Goal: Task Accomplishment & Management: Use online tool/utility

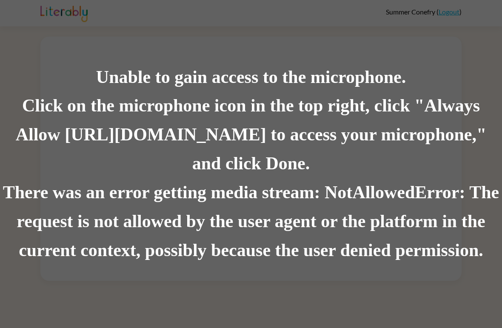
click at [259, 167] on div "Click on the microphone icon in the top right, click "Always Allow [URL][DOMAIN…" at bounding box center [251, 135] width 502 height 87
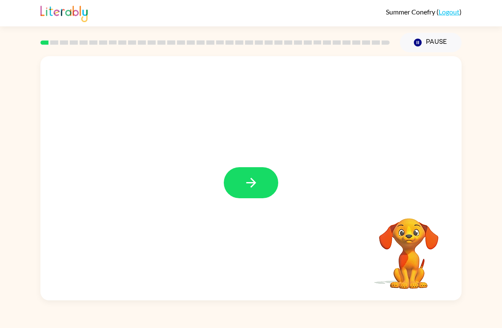
click at [257, 172] on button "button" at bounding box center [251, 182] width 54 height 31
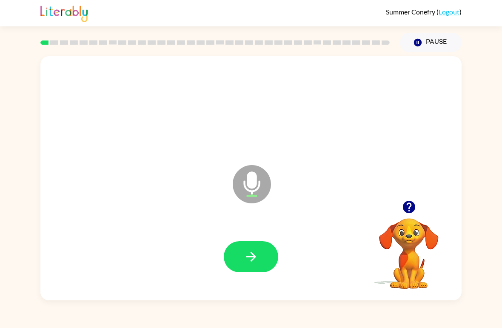
click at [246, 254] on icon "button" at bounding box center [251, 256] width 15 height 15
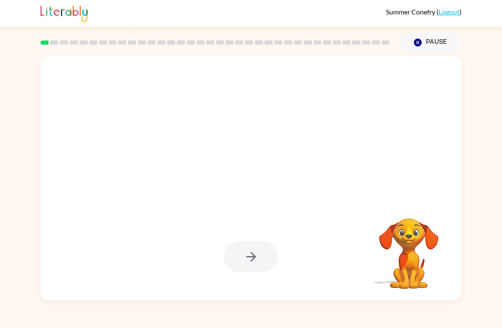
click at [237, 252] on div at bounding box center [251, 256] width 54 height 31
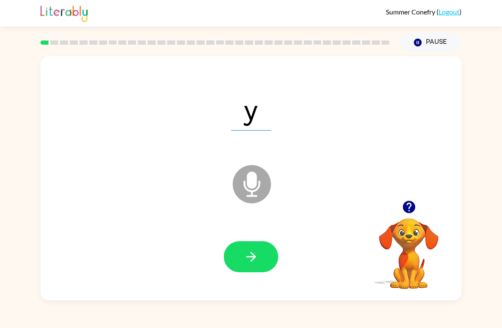
click at [260, 252] on button "button" at bounding box center [251, 256] width 54 height 31
click at [250, 260] on icon "button" at bounding box center [251, 256] width 15 height 15
click at [252, 256] on icon "button" at bounding box center [251, 256] width 15 height 15
click at [267, 245] on button "button" at bounding box center [251, 256] width 54 height 31
click at [261, 256] on button "button" at bounding box center [251, 256] width 54 height 31
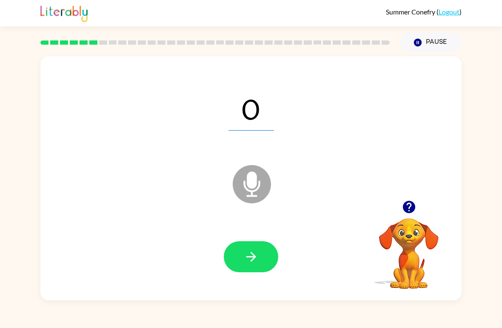
click at [414, 204] on icon "button" at bounding box center [409, 207] width 15 height 15
click at [245, 256] on icon "button" at bounding box center [251, 256] width 15 height 15
click at [260, 265] on button "button" at bounding box center [251, 256] width 54 height 31
click at [251, 259] on icon "button" at bounding box center [251, 256] width 15 height 15
click at [241, 272] on button "button" at bounding box center [251, 256] width 54 height 31
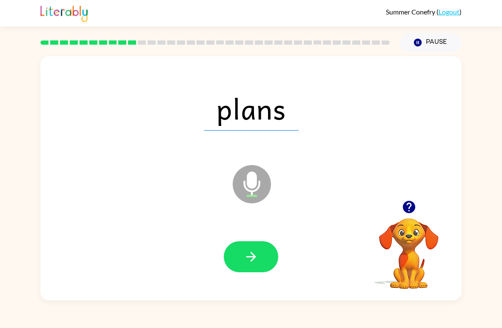
click at [265, 261] on button "button" at bounding box center [251, 256] width 54 height 31
click at [263, 258] on button "button" at bounding box center [251, 256] width 54 height 31
click at [258, 250] on icon "button" at bounding box center [251, 256] width 15 height 15
click at [252, 250] on icon "button" at bounding box center [251, 256] width 15 height 15
click at [245, 264] on icon "button" at bounding box center [251, 256] width 15 height 15
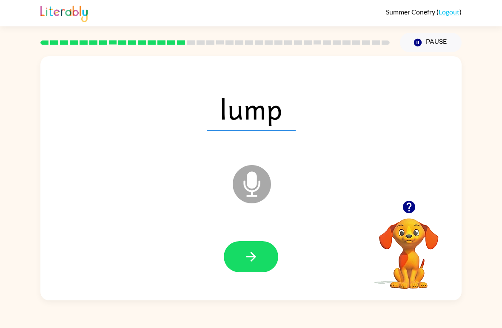
click at [257, 263] on icon "button" at bounding box center [251, 256] width 15 height 15
click at [252, 255] on icon "button" at bounding box center [251, 256] width 15 height 15
click at [251, 249] on button "button" at bounding box center [251, 256] width 54 height 31
click at [243, 252] on button "button" at bounding box center [251, 256] width 54 height 31
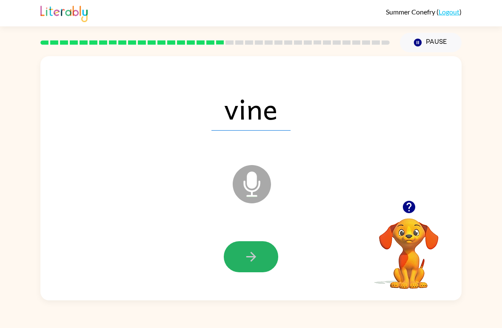
click at [272, 251] on button "button" at bounding box center [251, 256] width 54 height 31
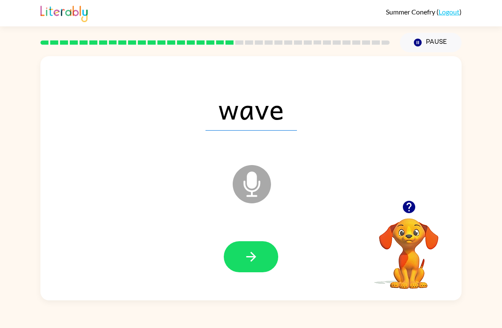
click at [246, 259] on icon "button" at bounding box center [251, 256] width 15 height 15
click at [256, 249] on button "button" at bounding box center [251, 256] width 54 height 31
click at [258, 256] on icon "button" at bounding box center [251, 256] width 15 height 15
click at [254, 259] on icon "button" at bounding box center [251, 257] width 10 height 10
click at [259, 263] on button "button" at bounding box center [251, 256] width 54 height 31
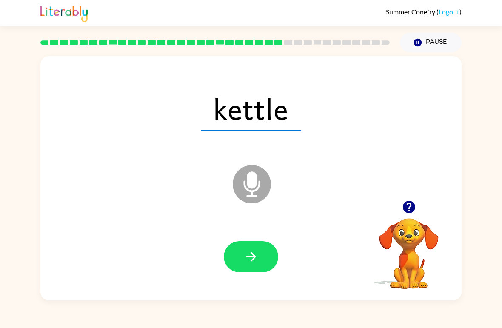
click at [245, 263] on icon "button" at bounding box center [251, 256] width 15 height 15
click at [260, 246] on button "button" at bounding box center [251, 256] width 54 height 31
click at [275, 251] on button "button" at bounding box center [251, 256] width 54 height 31
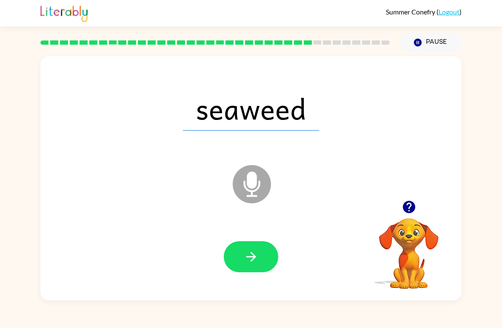
click at [263, 266] on button "button" at bounding box center [251, 256] width 54 height 31
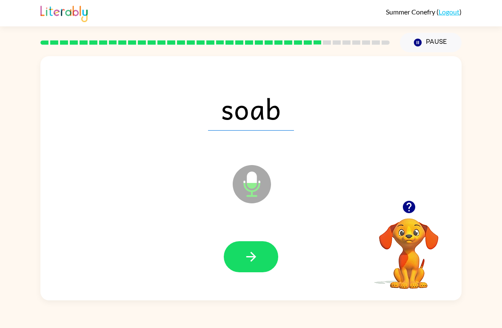
click at [253, 263] on icon "button" at bounding box center [251, 256] width 15 height 15
click at [248, 282] on div at bounding box center [251, 257] width 404 height 70
click at [269, 249] on button "button" at bounding box center [251, 256] width 54 height 31
click at [248, 250] on icon "button" at bounding box center [251, 256] width 15 height 15
click at [265, 248] on button "button" at bounding box center [251, 256] width 54 height 31
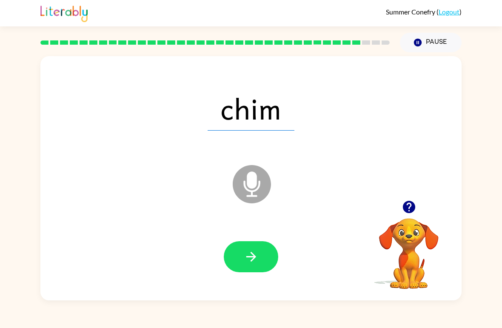
click at [249, 249] on button "button" at bounding box center [251, 256] width 54 height 31
click at [260, 270] on button "button" at bounding box center [251, 256] width 54 height 31
click at [267, 265] on button "button" at bounding box center [251, 256] width 54 height 31
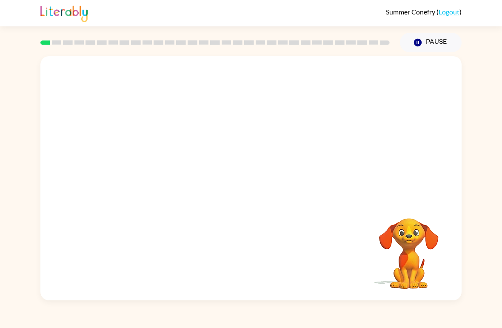
click at [228, 129] on video "Your browser must support playing .mp4 files to use Literably. Please try using…" at bounding box center [250, 128] width 421 height 144
click at [228, 134] on video "Your browser must support playing .mp4 files to use Literably. Please try using…" at bounding box center [250, 128] width 421 height 144
click at [265, 180] on button "button" at bounding box center [251, 182] width 54 height 31
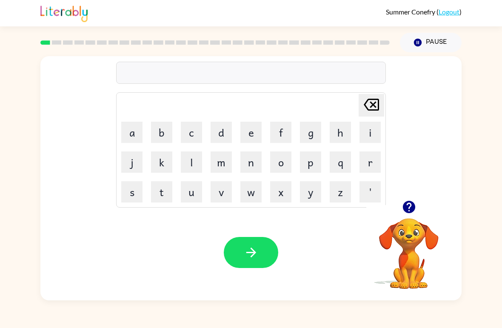
click at [374, 157] on button "r" at bounding box center [370, 162] width 21 height 21
click at [190, 191] on button "u" at bounding box center [191, 191] width 21 height 21
click at [165, 128] on button "b" at bounding box center [161, 132] width 21 height 21
click at [253, 136] on button "e" at bounding box center [250, 132] width 21 height 21
click at [263, 248] on button "button" at bounding box center [251, 252] width 54 height 31
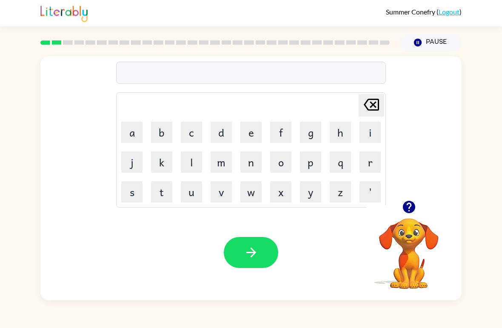
click at [212, 163] on button "m" at bounding box center [221, 162] width 21 height 21
click at [280, 165] on button "o" at bounding box center [280, 162] width 21 height 21
click at [250, 190] on button "w" at bounding box center [250, 191] width 21 height 21
click at [165, 188] on button "t" at bounding box center [161, 191] width 21 height 21
click at [346, 127] on button "h" at bounding box center [340, 132] width 21 height 21
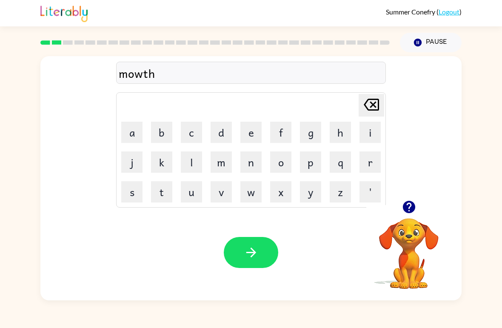
click at [269, 251] on button "button" at bounding box center [251, 252] width 54 height 31
click at [228, 137] on button "d" at bounding box center [221, 132] width 21 height 21
click at [247, 133] on button "e" at bounding box center [250, 132] width 21 height 21
click at [250, 165] on button "n" at bounding box center [250, 162] width 21 height 21
click at [256, 256] on icon "button" at bounding box center [251, 252] width 15 height 15
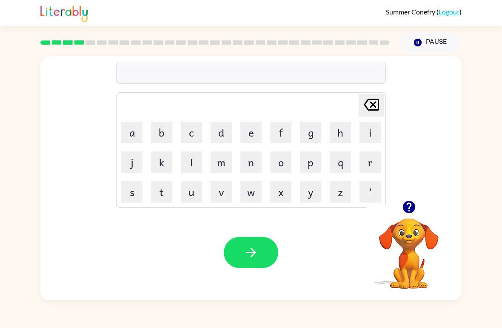
click at [133, 197] on button "s" at bounding box center [131, 191] width 21 height 21
click at [316, 162] on button "p" at bounding box center [310, 162] width 21 height 21
click at [163, 197] on button "t" at bounding box center [161, 191] width 21 height 21
click at [374, 96] on icon "[PERSON_NAME] last character input" at bounding box center [371, 104] width 20 height 20
click at [289, 155] on button "o" at bounding box center [280, 162] width 21 height 21
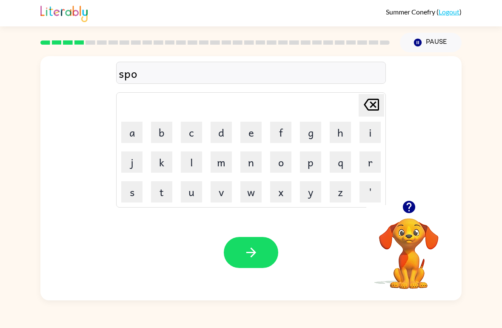
click at [168, 193] on button "t" at bounding box center [161, 191] width 21 height 21
click at [253, 251] on icon "button" at bounding box center [251, 253] width 10 height 10
click at [127, 192] on button "s" at bounding box center [131, 191] width 21 height 21
click at [256, 131] on button "e" at bounding box center [250, 132] width 21 height 21
click at [376, 99] on icon at bounding box center [371, 105] width 15 height 12
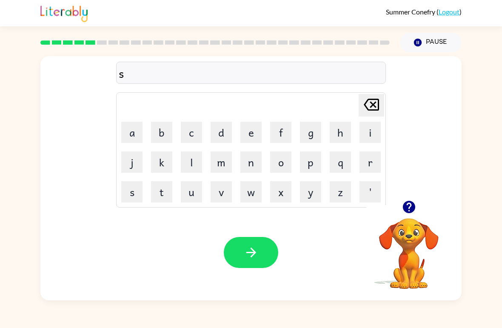
click at [201, 190] on button "u" at bounding box center [191, 191] width 21 height 21
click at [255, 132] on button "e" at bounding box center [250, 132] width 21 height 21
click at [315, 165] on button "p" at bounding box center [310, 162] width 21 height 21
click at [254, 257] on icon "button" at bounding box center [251, 252] width 15 height 15
click at [313, 159] on button "p" at bounding box center [310, 162] width 21 height 21
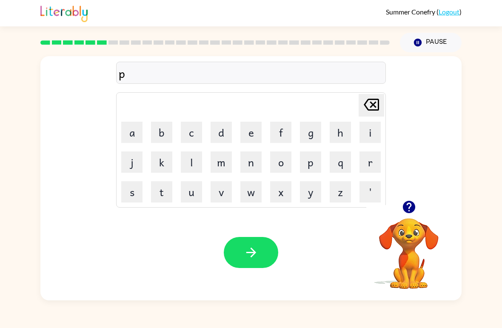
click at [362, 124] on button "i" at bounding box center [370, 132] width 21 height 21
click at [248, 133] on button "e" at bounding box center [250, 132] width 21 height 21
click at [264, 239] on button "button" at bounding box center [251, 252] width 54 height 31
click at [189, 135] on button "c" at bounding box center [191, 132] width 21 height 21
click at [257, 126] on button "e" at bounding box center [250, 132] width 21 height 21
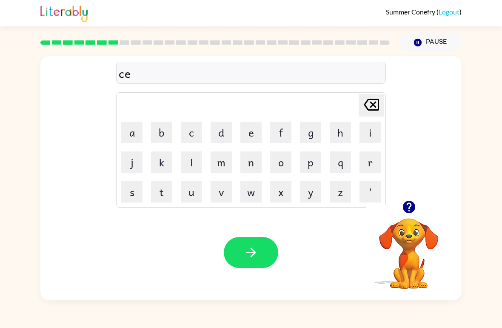
click at [256, 164] on button "n" at bounding box center [250, 162] width 21 height 21
click at [222, 129] on button "d" at bounding box center [221, 132] width 21 height 21
click at [188, 164] on button "l" at bounding box center [191, 162] width 21 height 21
click at [197, 152] on button "l" at bounding box center [191, 162] width 21 height 21
click at [254, 254] on icon "button" at bounding box center [251, 253] width 10 height 10
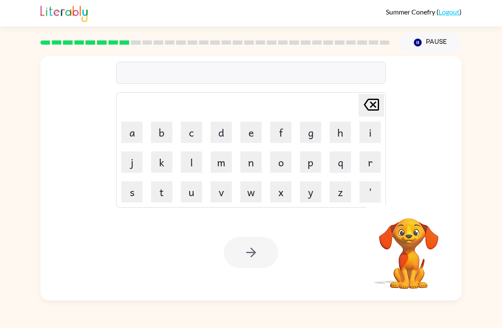
click at [161, 126] on button "b" at bounding box center [161, 132] width 21 height 21
click at [133, 132] on button "a" at bounding box center [131, 132] width 21 height 21
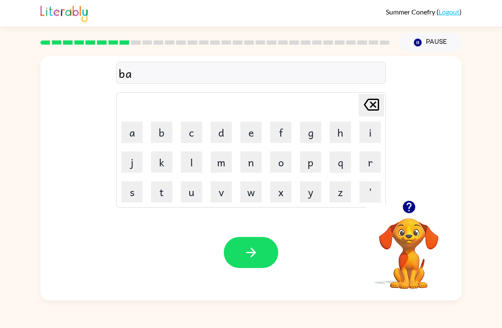
click at [163, 191] on button "t" at bounding box center [161, 191] width 21 height 21
click at [344, 126] on button "h" at bounding box center [340, 132] width 21 height 21
click at [253, 249] on icon "button" at bounding box center [251, 252] width 15 height 15
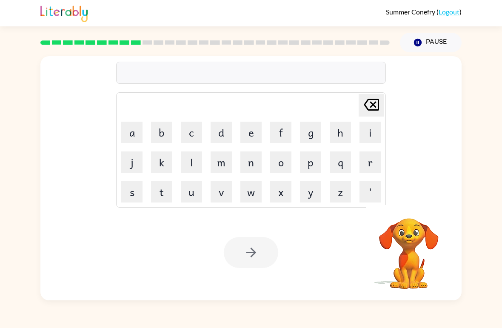
click at [190, 124] on button "c" at bounding box center [191, 132] width 21 height 21
click at [283, 160] on button "o" at bounding box center [280, 162] width 21 height 21
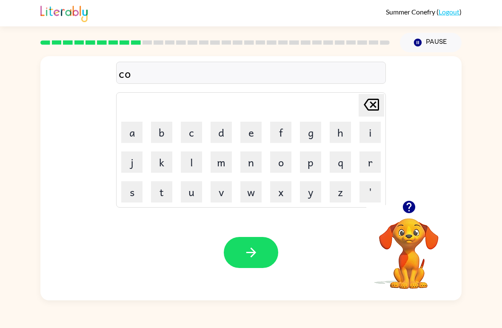
click at [249, 199] on button "w" at bounding box center [250, 191] width 21 height 21
click at [257, 160] on button "n" at bounding box center [250, 162] width 21 height 21
click at [246, 248] on icon "button" at bounding box center [251, 252] width 15 height 15
click at [131, 194] on button "s" at bounding box center [131, 191] width 21 height 21
click at [280, 168] on button "o" at bounding box center [280, 162] width 21 height 21
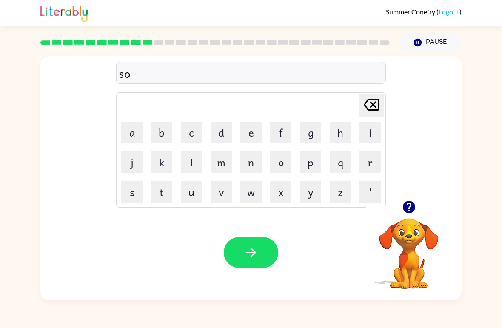
click at [188, 133] on button "c" at bounding box center [191, 132] width 21 height 21
click at [246, 131] on button "e" at bounding box center [250, 132] width 21 height 21
click at [257, 248] on icon "button" at bounding box center [251, 252] width 15 height 15
click at [315, 127] on button "g" at bounding box center [310, 132] width 21 height 21
click at [138, 129] on button "a" at bounding box center [131, 132] width 21 height 21
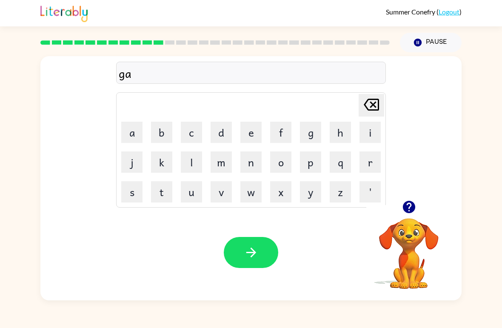
click at [142, 196] on button "s" at bounding box center [131, 191] width 21 height 21
click at [254, 129] on button "e" at bounding box center [250, 132] width 21 height 21
click at [246, 245] on button "button" at bounding box center [251, 252] width 54 height 31
click at [261, 139] on button "e" at bounding box center [250, 132] width 21 height 21
click at [282, 188] on button "x" at bounding box center [280, 191] width 21 height 21
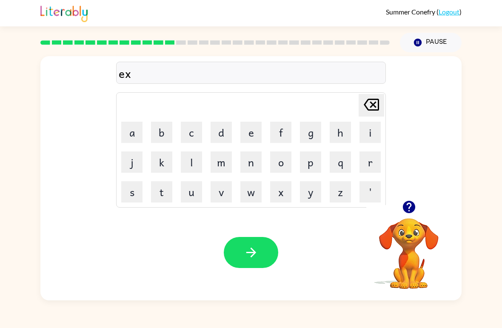
click at [157, 131] on button "b" at bounding box center [161, 132] width 21 height 21
click at [197, 167] on button "l" at bounding box center [191, 162] width 21 height 21
click at [281, 161] on button "o" at bounding box center [280, 162] width 21 height 21
click at [219, 125] on button "d" at bounding box center [221, 132] width 21 height 21
click at [139, 73] on div "exblod" at bounding box center [251, 73] width 265 height 18
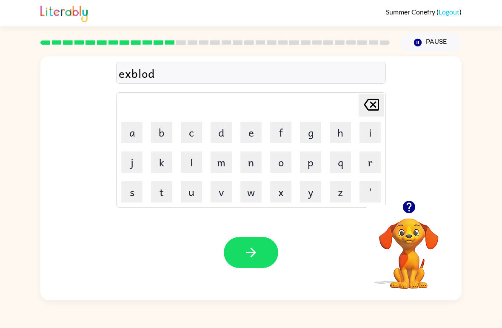
click at [140, 76] on div "exblod" at bounding box center [251, 73] width 265 height 18
click at [141, 72] on div "exblod" at bounding box center [251, 73] width 265 height 18
click at [269, 245] on button "button" at bounding box center [251, 252] width 54 height 31
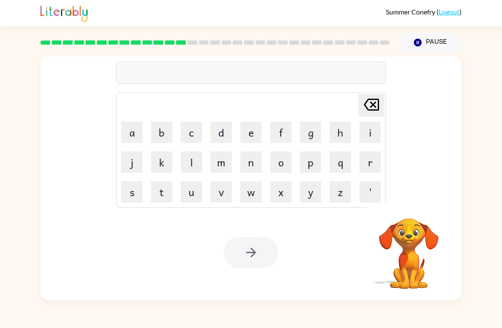
click at [131, 195] on button "s" at bounding box center [131, 191] width 21 height 21
click at [253, 130] on button "e" at bounding box center [250, 132] width 21 height 21
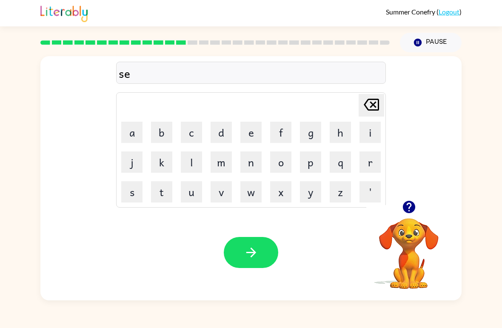
click at [166, 192] on button "t" at bounding box center [161, 191] width 21 height 21
click at [249, 170] on button "n" at bounding box center [250, 162] width 21 height 21
click at [369, 131] on button "i" at bounding box center [370, 132] width 21 height 21
click at [252, 133] on button "e" at bounding box center [250, 132] width 21 height 21
click at [133, 200] on button "s" at bounding box center [131, 191] width 21 height 21
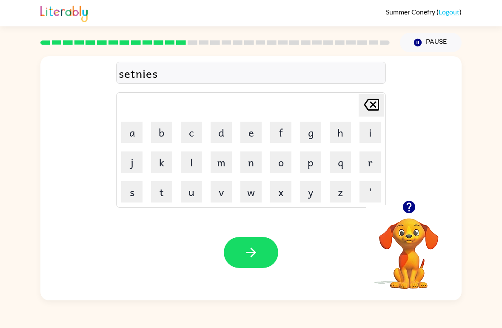
click at [246, 248] on icon "button" at bounding box center [251, 252] width 15 height 15
click at [347, 128] on button "h" at bounding box center [340, 132] width 21 height 21
click at [374, 134] on button "i" at bounding box center [370, 132] width 21 height 21
click at [309, 159] on button "p" at bounding box center [310, 162] width 21 height 21
click at [282, 164] on button "o" at bounding box center [280, 162] width 21 height 21
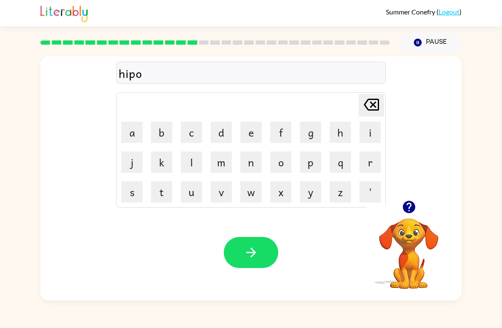
click at [335, 138] on button "h" at bounding box center [340, 132] width 21 height 21
click at [252, 258] on icon "button" at bounding box center [251, 252] width 15 height 15
click at [282, 131] on button "f" at bounding box center [280, 132] width 21 height 21
click at [277, 168] on button "o" at bounding box center [280, 162] width 21 height 21
click at [197, 131] on button "c" at bounding box center [191, 132] width 21 height 21
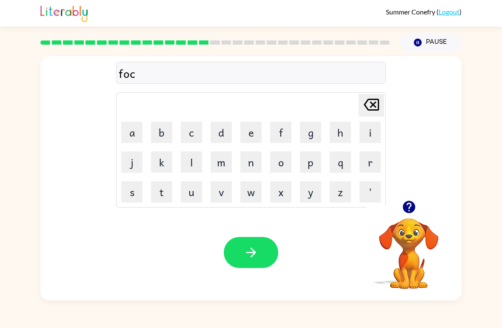
click at [249, 138] on button "e" at bounding box center [250, 132] width 21 height 21
click at [253, 248] on icon "button" at bounding box center [251, 252] width 15 height 15
click at [252, 192] on button "w" at bounding box center [250, 191] width 21 height 21
click at [247, 129] on button "e" at bounding box center [250, 132] width 21 height 21
click at [159, 131] on button "b" at bounding box center [161, 132] width 21 height 21
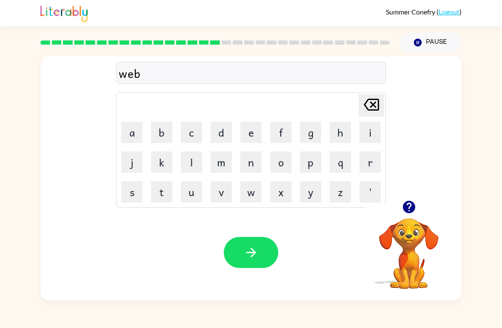
click at [265, 241] on button "button" at bounding box center [251, 252] width 54 height 31
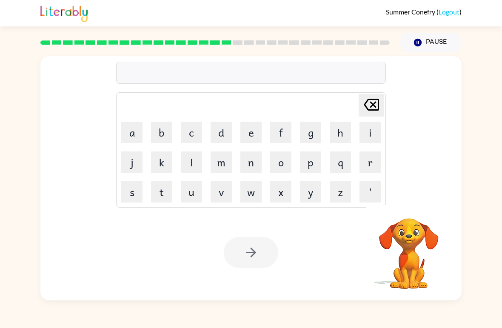
click at [134, 183] on button "s" at bounding box center [131, 191] width 21 height 21
click at [186, 164] on button "l" at bounding box center [191, 162] width 21 height 21
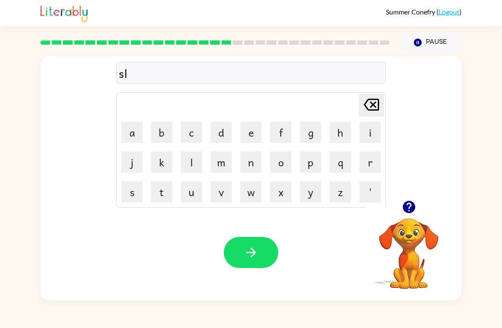
click at [258, 128] on button "e" at bounding box center [250, 132] width 21 height 21
click at [306, 161] on button "p" at bounding box center [310, 162] width 21 height 21
click at [270, 244] on button "button" at bounding box center [251, 252] width 54 height 31
click at [331, 132] on button "h" at bounding box center [340, 132] width 21 height 21
click at [369, 169] on button "r" at bounding box center [370, 162] width 21 height 21
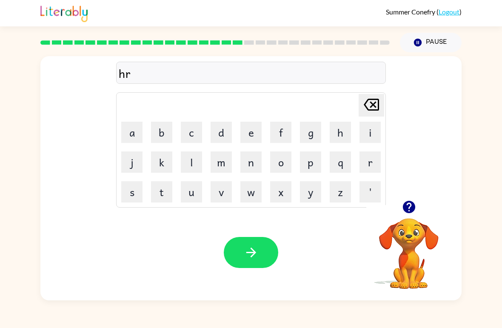
click at [247, 134] on button "e" at bounding box center [250, 132] width 21 height 21
click at [213, 126] on button "d" at bounding box center [221, 132] width 21 height 21
click at [368, 97] on icon "[PERSON_NAME] last character input" at bounding box center [371, 104] width 20 height 20
click at [136, 132] on button "a" at bounding box center [131, 132] width 21 height 21
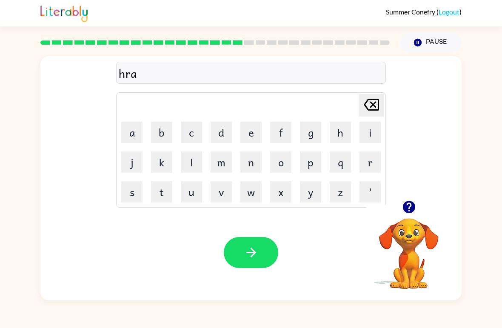
click at [228, 127] on button "d" at bounding box center [221, 132] width 21 height 21
click at [257, 246] on icon "button" at bounding box center [251, 252] width 15 height 15
click at [366, 160] on button "r" at bounding box center [370, 162] width 21 height 21
click at [284, 166] on button "o" at bounding box center [280, 162] width 21 height 21
click at [223, 134] on button "d" at bounding box center [221, 132] width 21 height 21
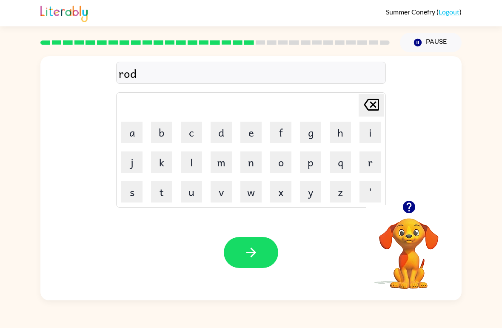
click at [240, 250] on button "button" at bounding box center [251, 252] width 54 height 31
click at [361, 160] on button "r" at bounding box center [370, 162] width 21 height 21
click at [247, 130] on button "e" at bounding box center [250, 132] width 21 height 21
click at [129, 183] on button "s" at bounding box center [131, 191] width 21 height 21
click at [214, 126] on button "d" at bounding box center [221, 132] width 21 height 21
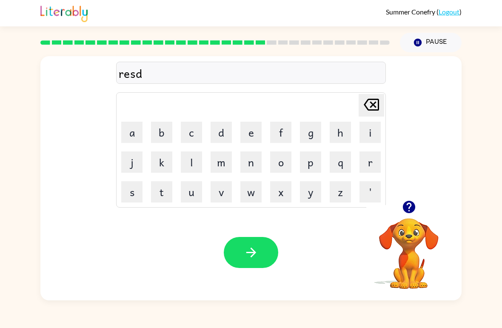
click at [245, 243] on button "button" at bounding box center [251, 252] width 54 height 31
click at [247, 189] on button "w" at bounding box center [250, 191] width 21 height 21
click at [135, 129] on button "a" at bounding box center [131, 132] width 21 height 21
click at [181, 132] on button "c" at bounding box center [191, 132] width 21 height 21
click at [248, 122] on button "e" at bounding box center [250, 132] width 21 height 21
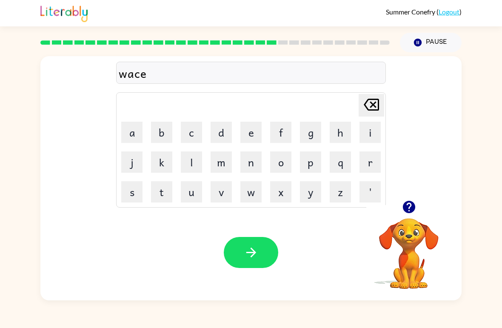
click at [241, 248] on button "button" at bounding box center [251, 252] width 54 height 31
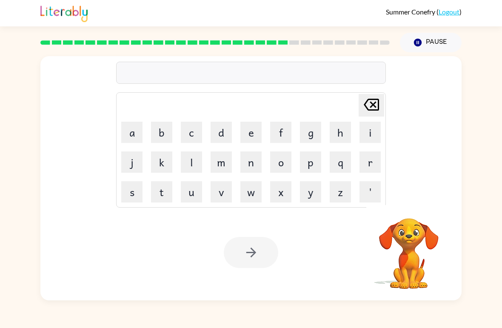
click at [131, 186] on button "s" at bounding box center [131, 191] width 21 height 21
click at [277, 167] on button "o" at bounding box center [280, 162] width 21 height 21
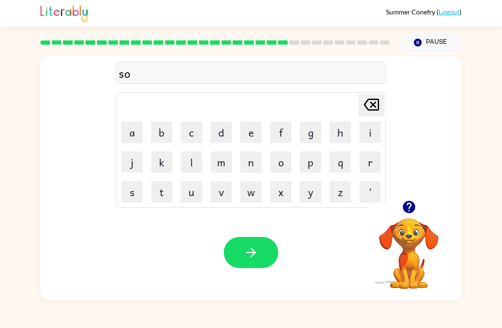
click at [246, 142] on button "e" at bounding box center [250, 132] width 21 height 21
click at [375, 100] on icon at bounding box center [371, 105] width 15 height 12
click at [245, 160] on button "n" at bounding box center [250, 162] width 21 height 21
click at [282, 156] on button "o" at bounding box center [280, 162] width 21 height 21
click at [218, 162] on button "m" at bounding box center [221, 162] width 21 height 21
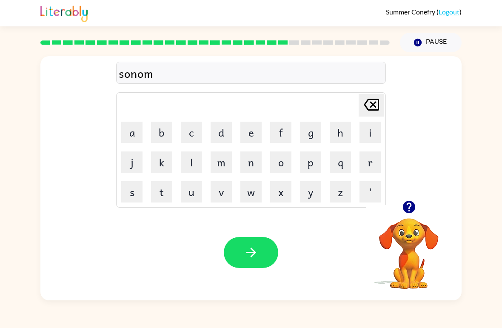
click at [247, 138] on button "e" at bounding box center [250, 132] width 21 height 21
click at [246, 154] on button "n" at bounding box center [250, 162] width 21 height 21
click at [226, 241] on div at bounding box center [251, 252] width 54 height 31
click at [261, 257] on button "button" at bounding box center [251, 252] width 54 height 31
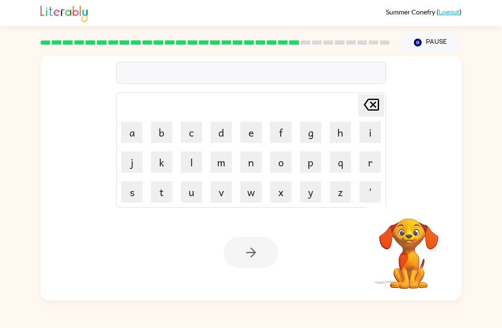
click at [247, 189] on button "w" at bounding box center [250, 191] width 21 height 21
click at [242, 131] on button "e" at bounding box center [250, 132] width 21 height 21
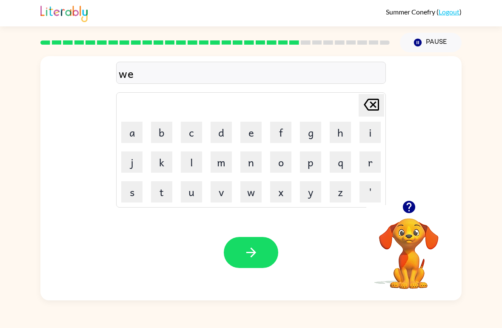
click at [162, 194] on button "t" at bounding box center [161, 191] width 21 height 21
click at [364, 162] on button "r" at bounding box center [370, 162] width 21 height 21
click at [246, 130] on button "e" at bounding box center [250, 132] width 21 height 21
click at [254, 246] on icon "button" at bounding box center [251, 252] width 15 height 15
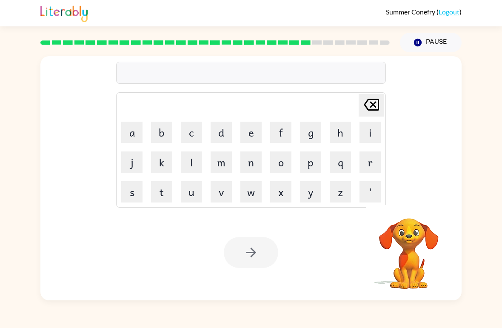
click at [193, 129] on button "c" at bounding box center [191, 132] width 21 height 21
click at [243, 119] on td "e" at bounding box center [251, 132] width 29 height 29
click at [252, 133] on button "e" at bounding box center [250, 132] width 21 height 21
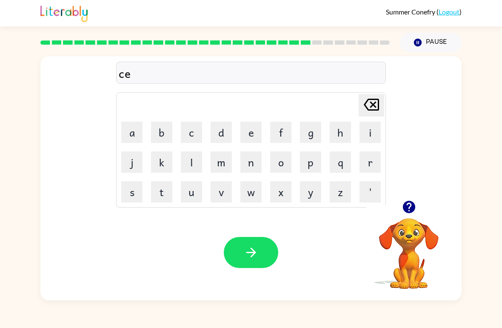
click at [137, 193] on button "s" at bounding box center [131, 191] width 21 height 21
click at [159, 189] on button "t" at bounding box center [161, 191] width 21 height 21
click at [255, 243] on button "button" at bounding box center [251, 252] width 54 height 31
click at [130, 188] on button "s" at bounding box center [131, 191] width 21 height 21
click at [195, 186] on button "u" at bounding box center [191, 191] width 21 height 21
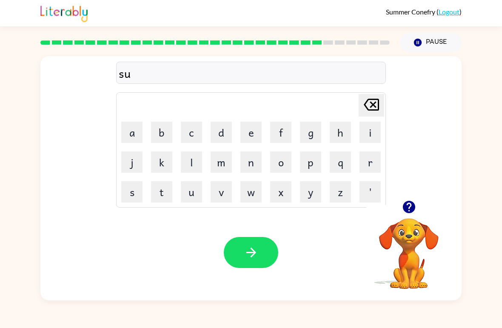
click at [225, 127] on button "d" at bounding box center [221, 132] width 21 height 21
click at [369, 123] on button "i" at bounding box center [370, 132] width 21 height 21
click at [243, 155] on button "n" at bounding box center [250, 162] width 21 height 21
click at [251, 253] on icon "button" at bounding box center [251, 253] width 10 height 10
click at [192, 127] on button "c" at bounding box center [191, 132] width 21 height 21
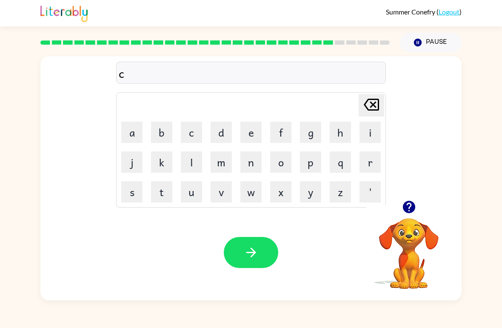
click at [277, 154] on button "o" at bounding box center [280, 162] width 21 height 21
click at [250, 156] on button "n" at bounding box center [250, 162] width 21 height 21
click at [245, 134] on button "e" at bounding box center [250, 132] width 21 height 21
click at [244, 245] on button "button" at bounding box center [251, 252] width 54 height 31
click at [189, 130] on button "c" at bounding box center [191, 132] width 21 height 21
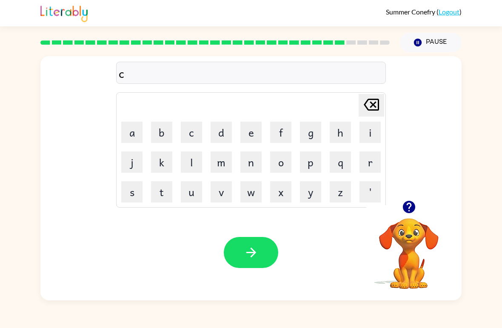
click at [338, 127] on button "h" at bounding box center [340, 132] width 21 height 21
click at [133, 139] on button "a" at bounding box center [131, 132] width 21 height 21
click at [260, 167] on button "n" at bounding box center [250, 162] width 21 height 21
click at [253, 250] on icon "button" at bounding box center [251, 253] width 10 height 10
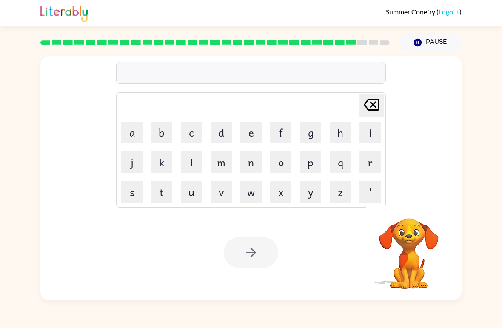
click at [130, 200] on button "s" at bounding box center [131, 191] width 21 height 21
click at [192, 196] on button "u" at bounding box center [191, 191] width 21 height 21
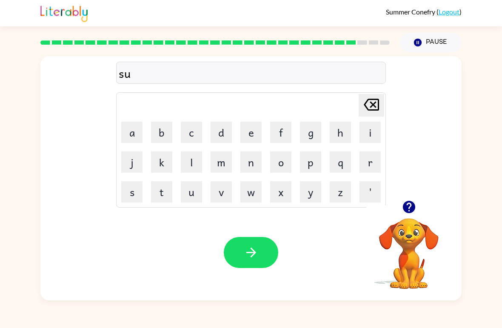
click at [160, 191] on button "t" at bounding box center [161, 191] width 21 height 21
click at [251, 130] on button "e" at bounding box center [250, 132] width 21 height 21
click at [264, 257] on button "button" at bounding box center [251, 252] width 54 height 31
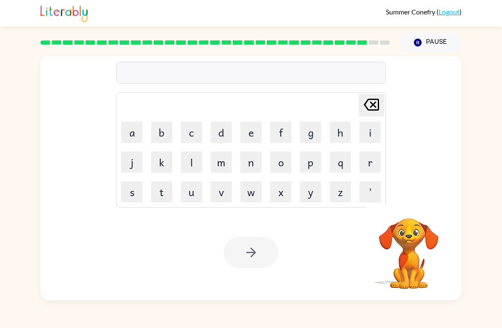
click at [157, 185] on button "t" at bounding box center [161, 191] width 21 height 21
click at [350, 132] on button "h" at bounding box center [340, 132] width 21 height 21
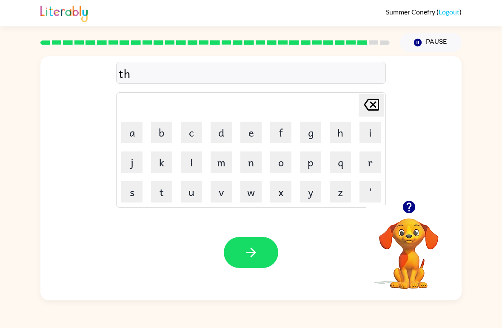
click at [369, 162] on button "r" at bounding box center [370, 162] width 21 height 21
click at [248, 135] on button "e" at bounding box center [250, 132] width 21 height 21
click at [142, 187] on button "s" at bounding box center [131, 191] width 21 height 21
click at [161, 194] on button "t" at bounding box center [161, 191] width 21 height 21
click at [265, 244] on button "button" at bounding box center [251, 252] width 54 height 31
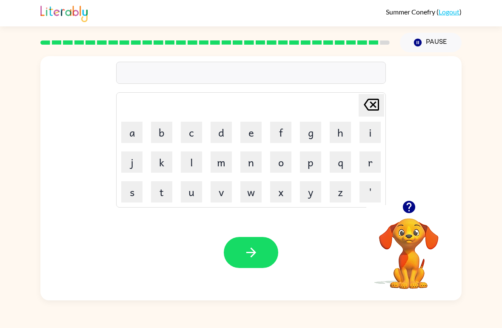
click at [366, 166] on button "r" at bounding box center [370, 162] width 21 height 21
click at [372, 135] on button "i" at bounding box center [370, 132] width 21 height 21
click at [307, 166] on button "p" at bounding box center [310, 162] width 21 height 21
click at [250, 131] on button "e" at bounding box center [250, 132] width 21 height 21
click at [256, 252] on icon "button" at bounding box center [251, 252] width 15 height 15
